Goal: Manage account settings

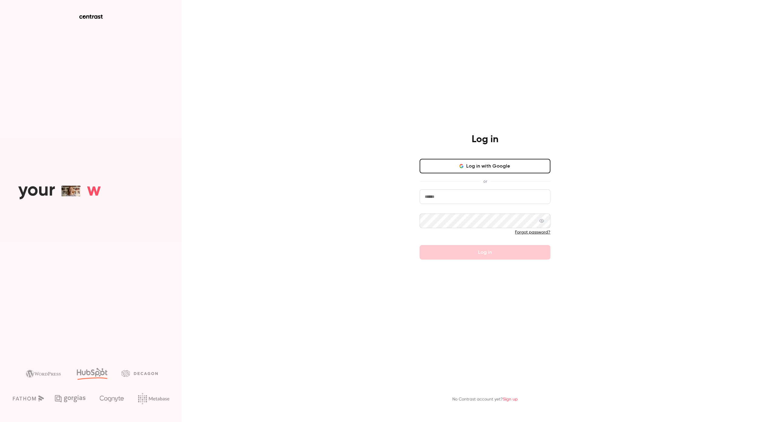
click at [499, 161] on button "Log in with Google" at bounding box center [485, 166] width 131 height 15
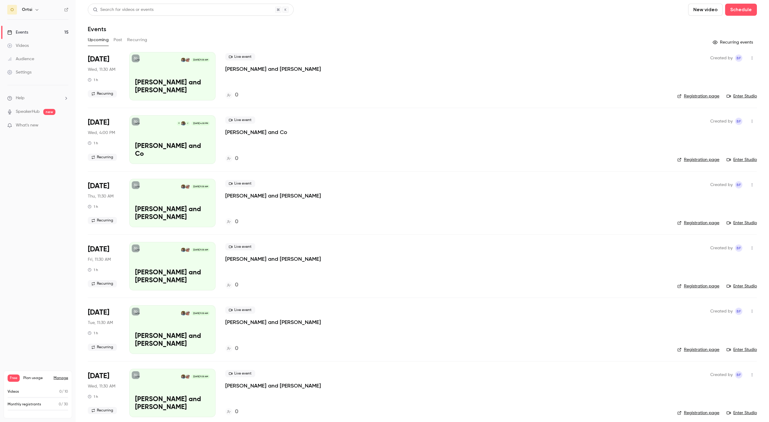
click at [260, 70] on p "[PERSON_NAME] and [PERSON_NAME]" at bounding box center [273, 68] width 96 height 7
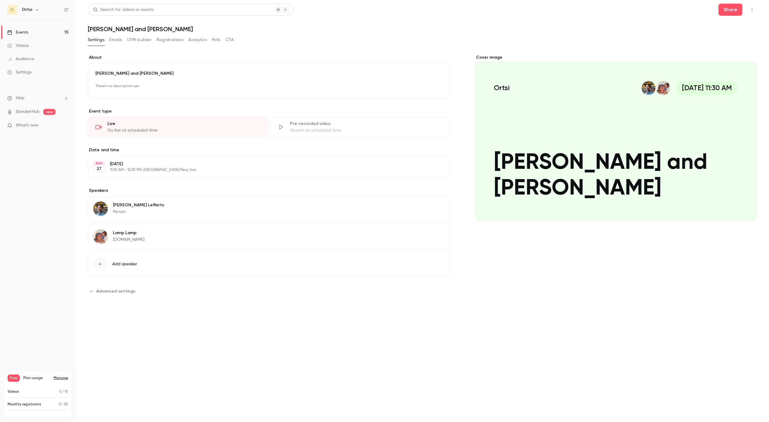
click at [111, 27] on h1 "[PERSON_NAME] and [PERSON_NAME]" at bounding box center [422, 28] width 669 height 7
click at [429, 84] on icon "button" at bounding box center [426, 86] width 5 height 5
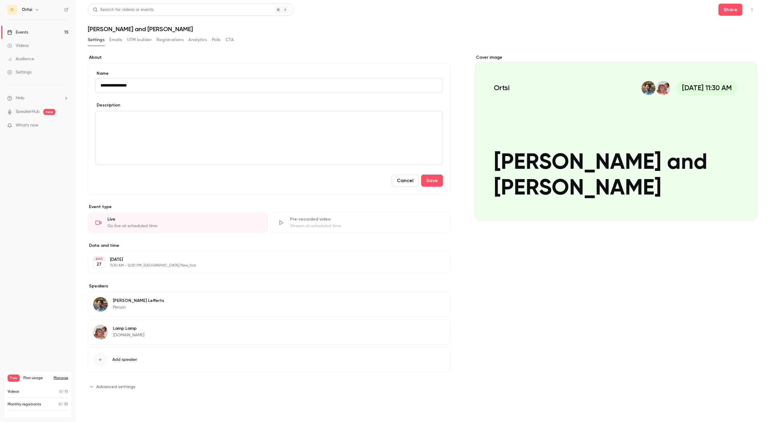
type input "**********"
click at [408, 182] on button "Cancel" at bounding box center [405, 181] width 27 height 12
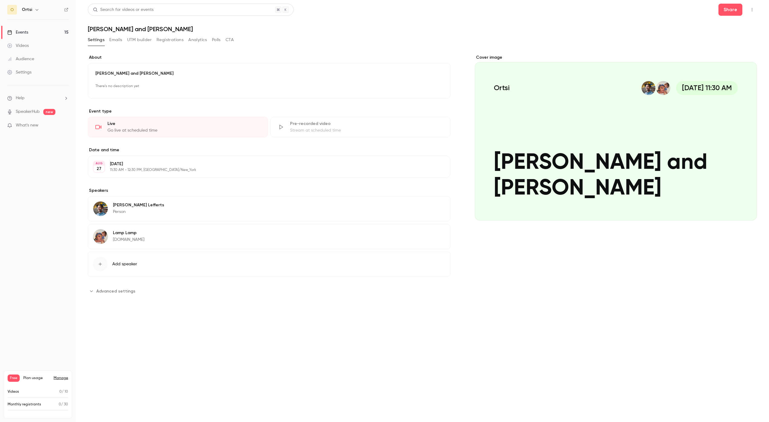
click at [41, 266] on nav "O Ortsi Events 15 Videos Audience Settings Help SpeakerHub new What's new Free …" at bounding box center [38, 211] width 76 height 422
